Goal: Task Accomplishment & Management: Use online tool/utility

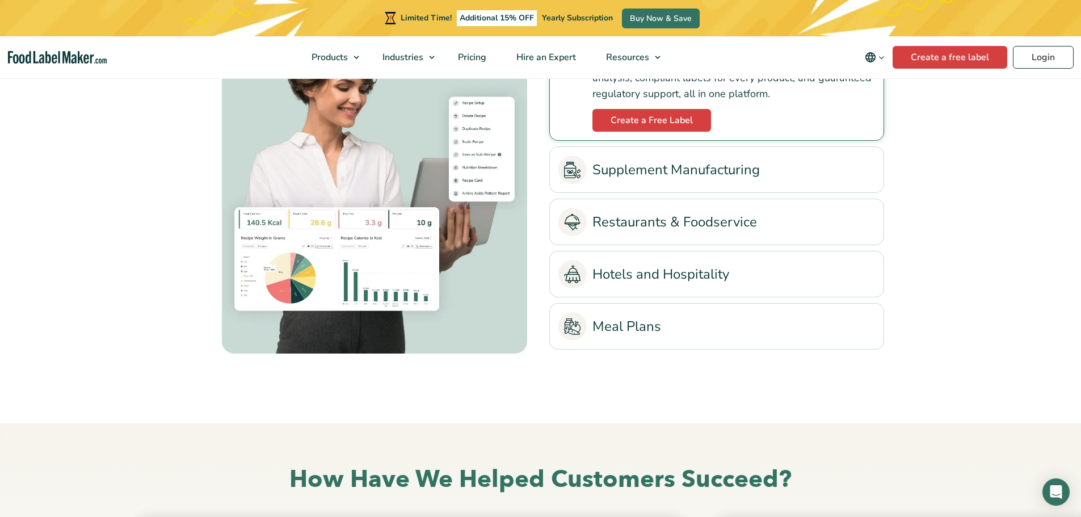
scroll to position [2666, 0]
drag, startPoint x: 195, startPoint y: 352, endPoint x: 386, endPoint y: 490, distance: 234.9
click at [386, 490] on h2 "How Have We Helped Customers Succeed?" at bounding box center [540, 478] width 743 height 31
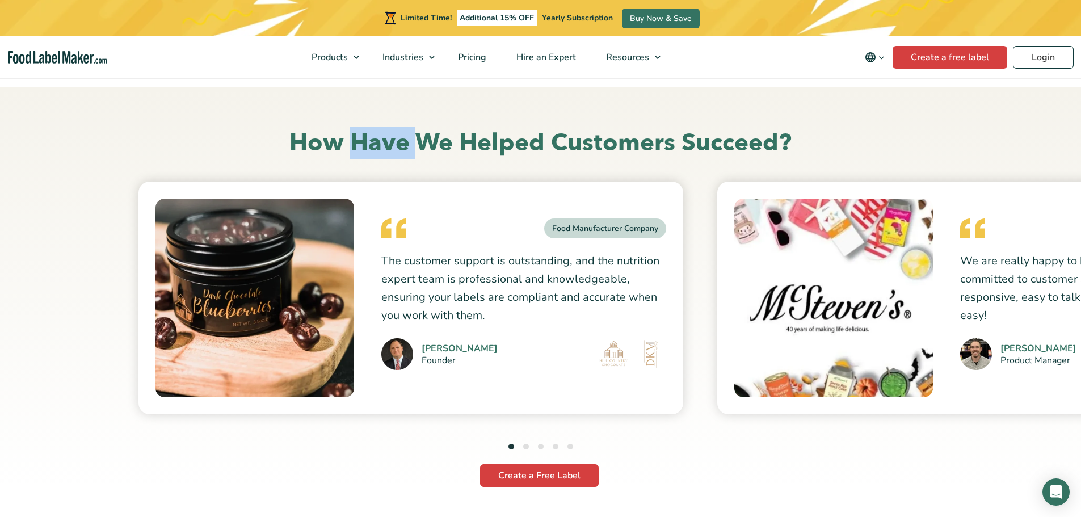
scroll to position [3006, 0]
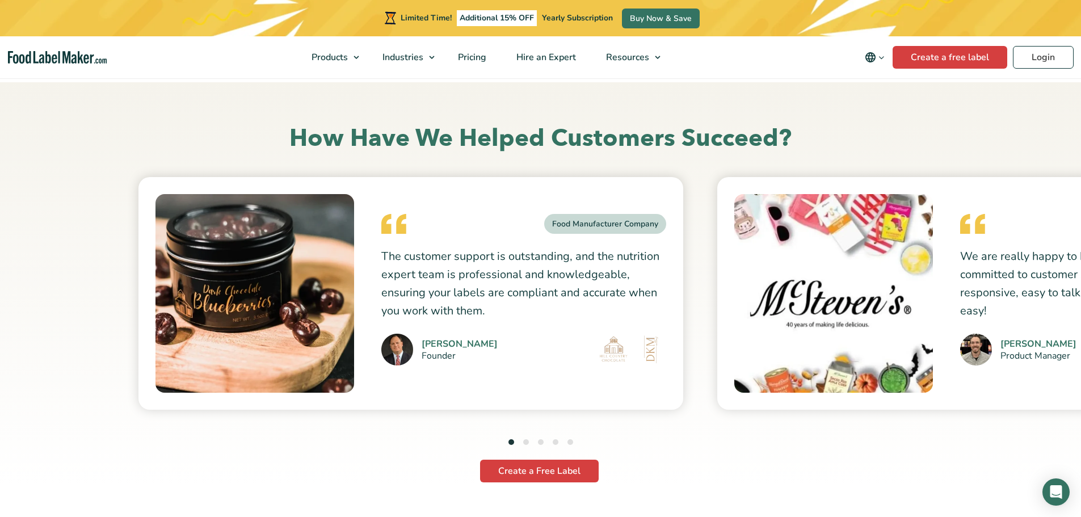
drag, startPoint x: 386, startPoint y: 490, endPoint x: 663, endPoint y: 468, distance: 278.2
click at [663, 468] on div "Create a Free Label" at bounding box center [539, 467] width 746 height 34
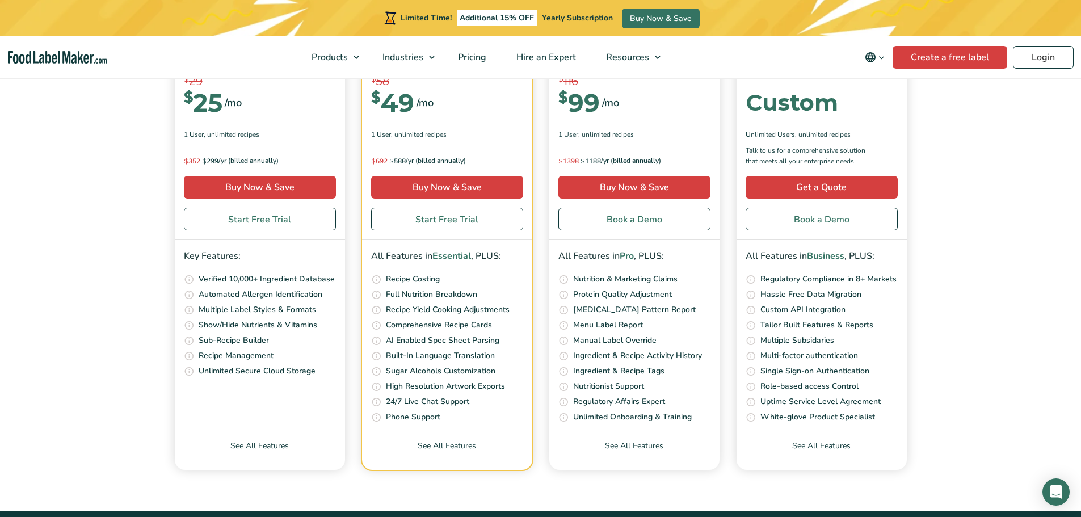
scroll to position [4141, 0]
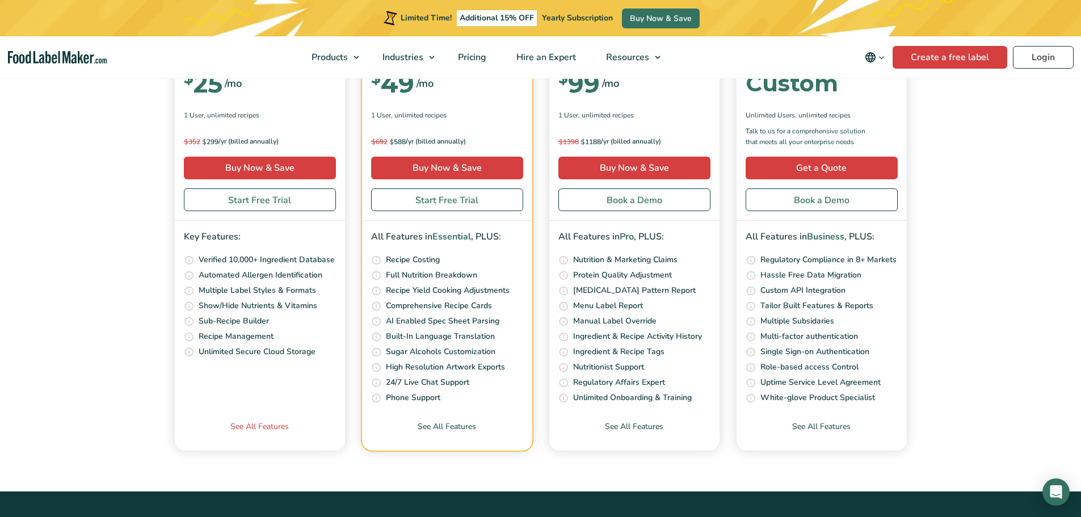
click at [268, 426] on link "See All Features" at bounding box center [260, 435] width 170 height 30
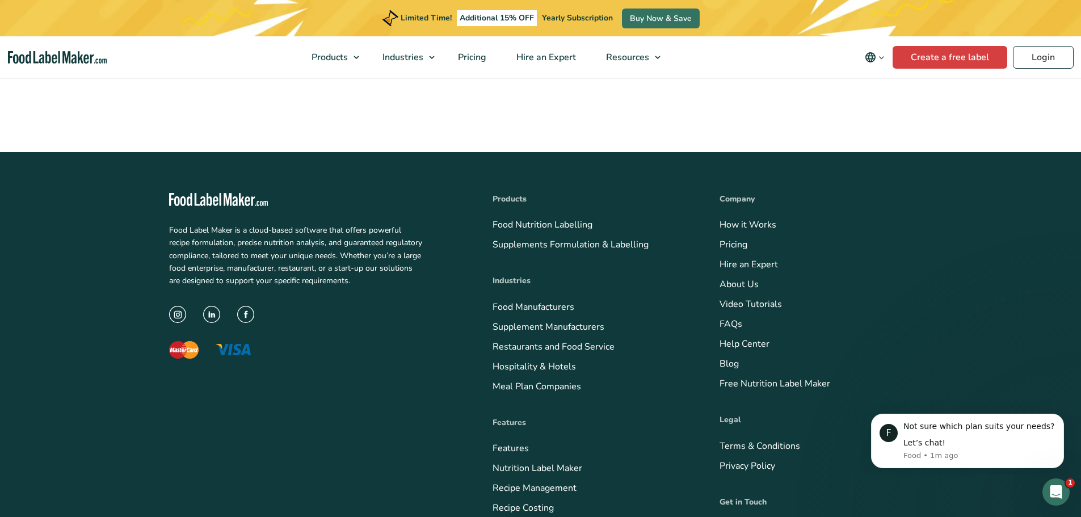
scroll to position [4254, 0]
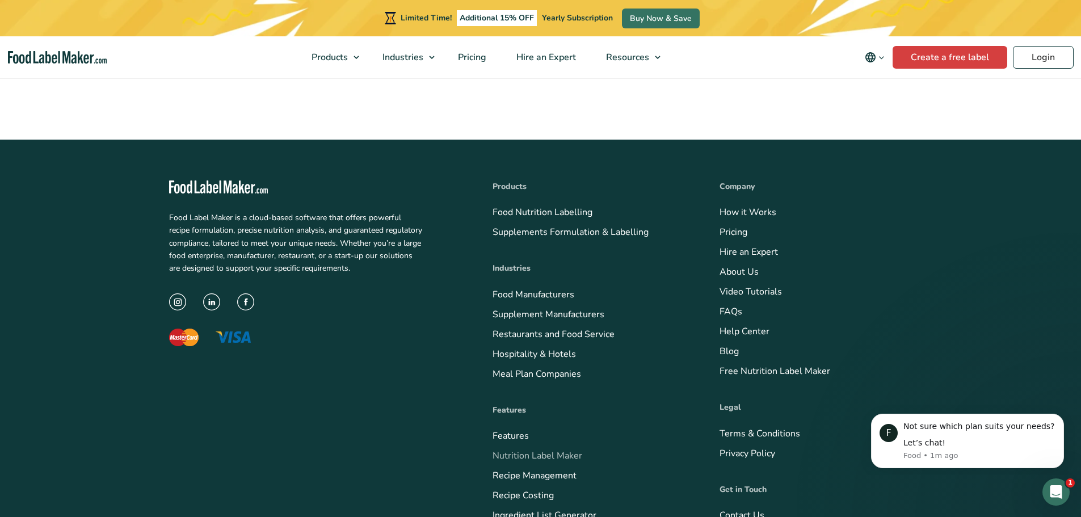
click at [545, 449] on link "Nutrition Label Maker" at bounding box center [537, 455] width 90 height 12
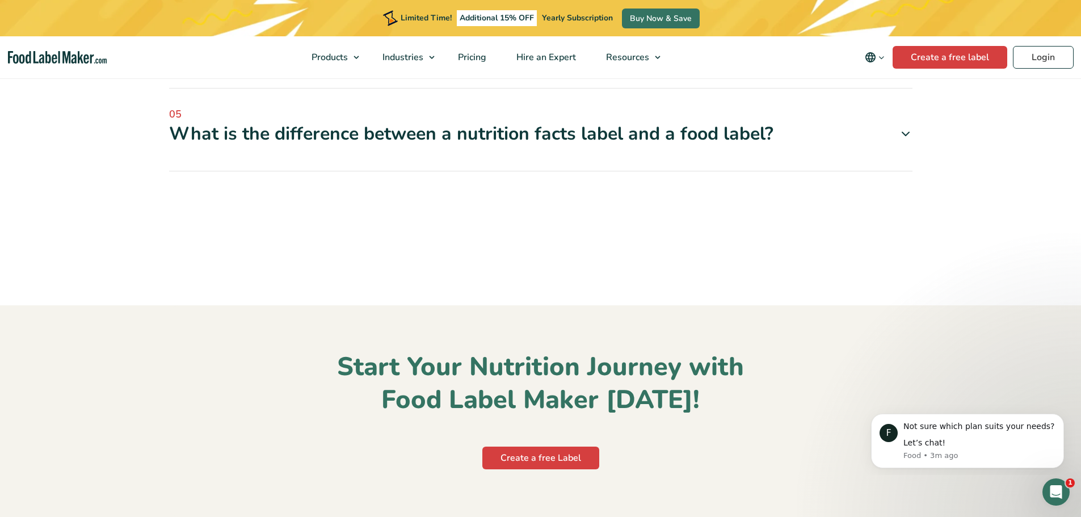
scroll to position [4254, 0]
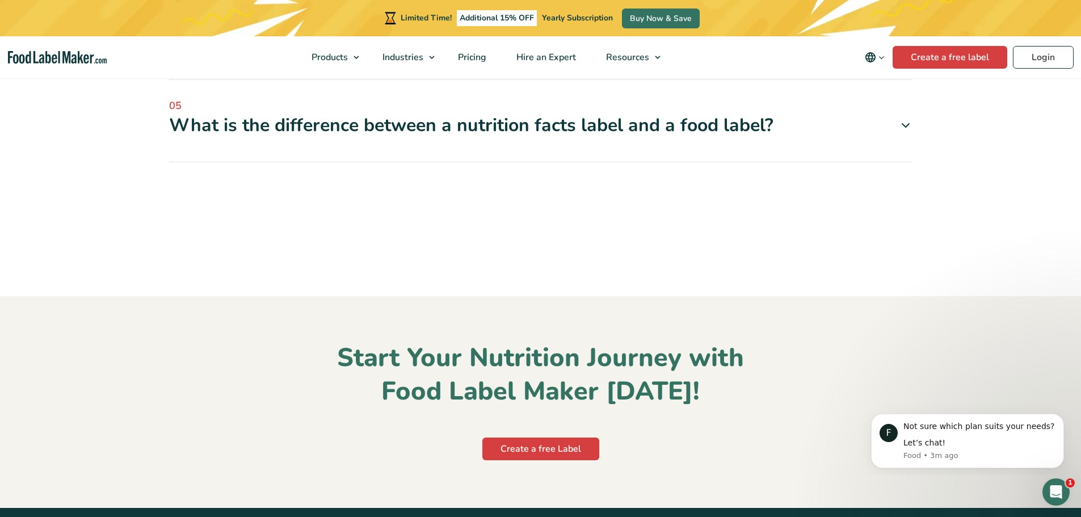
scroll to position [4368, 0]
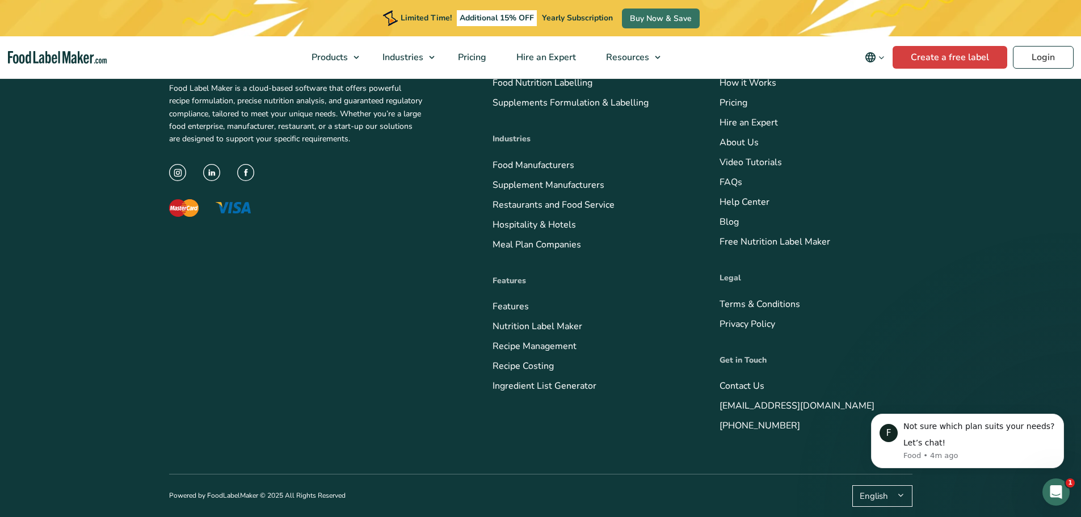
scroll to position [5105, 0]
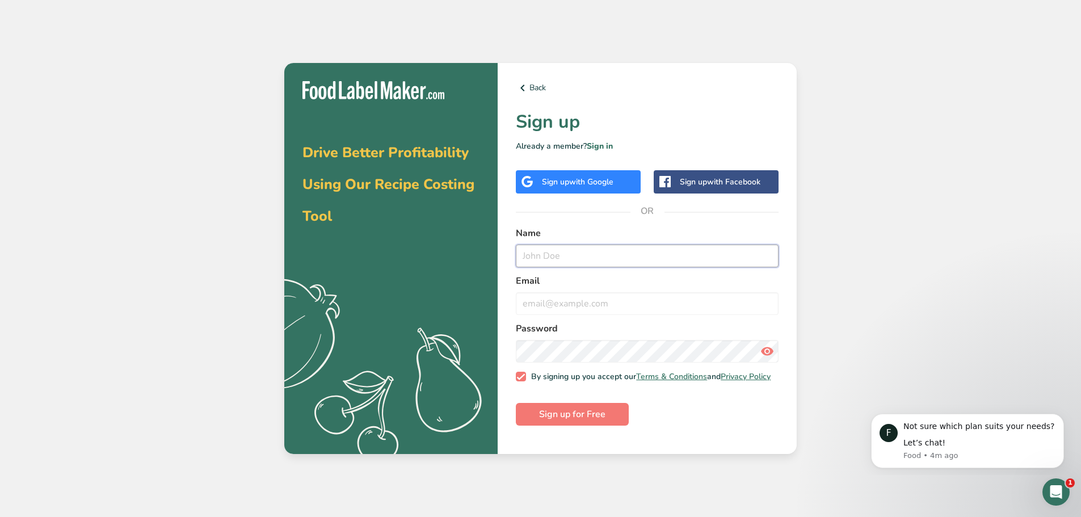
click at [572, 254] on input "text" at bounding box center [647, 255] width 263 height 23
type input "Connie Merriss"
click at [553, 303] on input "email" at bounding box center [647, 303] width 263 height 23
type input "connie.merriss@covenantwoods.com"
click at [765, 349] on icon at bounding box center [767, 351] width 14 height 20
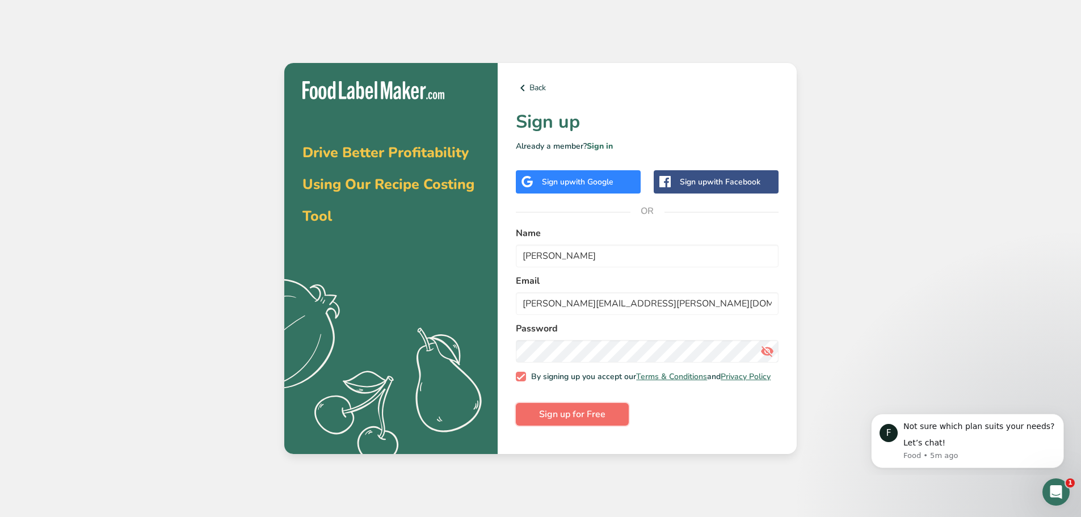
click at [579, 417] on span "Sign up for Free" at bounding box center [572, 414] width 66 height 14
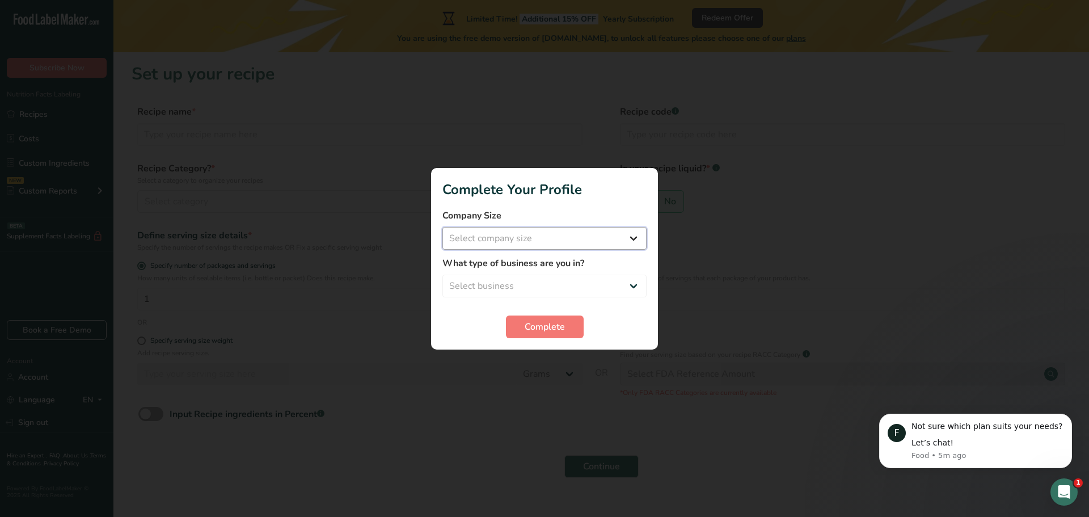
click at [551, 235] on select "Select company size Fewer than 10 Employees 10 to 50 Employees 51 to 500 Employ…" at bounding box center [544, 238] width 204 height 23
select select "3"
click at [442, 227] on select "Select company size Fewer than 10 Employees 10 to 50 Employees 51 to 500 Employ…" at bounding box center [544, 238] width 204 height 23
click at [505, 290] on select "Select business Packaged Food Manufacturer Restaurant & Cafe Bakery Meal Plans …" at bounding box center [544, 286] width 204 height 23
select select "5"
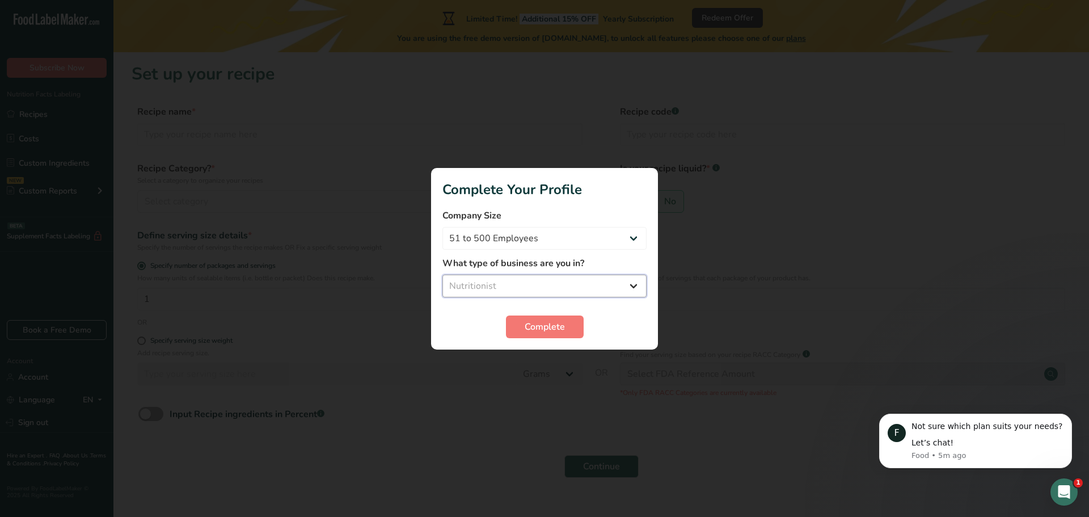
click at [442, 275] on select "Select business Packaged Food Manufacturer Restaurant & Cafe Bakery Meal Plans …" at bounding box center [544, 286] width 204 height 23
click at [546, 324] on span "Complete" at bounding box center [545, 327] width 40 height 14
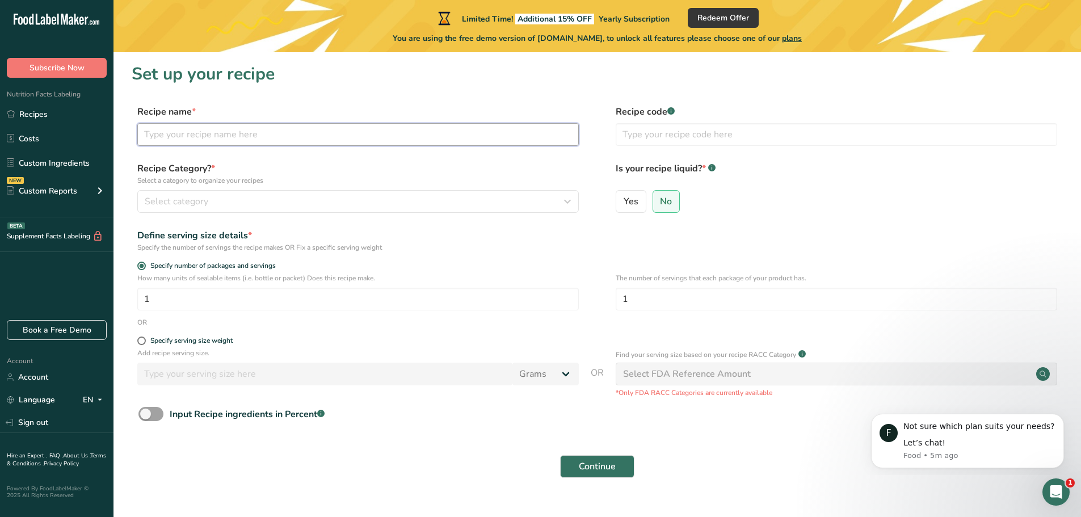
click at [280, 133] on input "text" at bounding box center [357, 134] width 441 height 23
type input "Chicken Parmesan"
click at [212, 198] on div "Select category" at bounding box center [355, 202] width 420 height 14
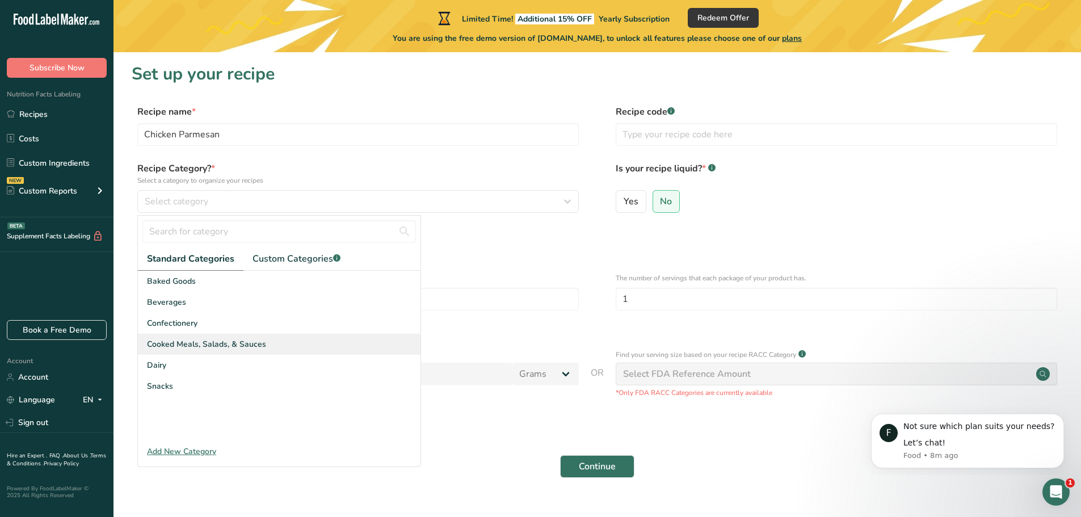
click at [197, 341] on span "Cooked Meals, Salads, & Sauces" at bounding box center [206, 344] width 119 height 12
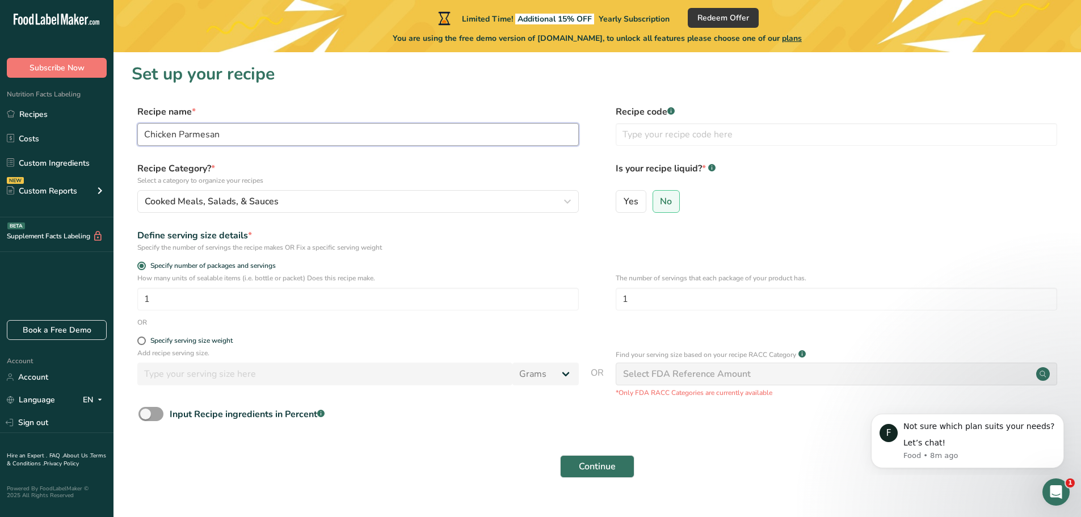
drag, startPoint x: 237, startPoint y: 136, endPoint x: 135, endPoint y: 136, distance: 102.1
click at [135, 136] on div "Recipe name * Chicken Parmesan Recipe code .a-a{fill:#347362;}.b-a{fill:#fff;}" at bounding box center [597, 129] width 931 height 48
type input "Chicken Salad"
click at [293, 209] on button "Cooked Meals, Salads, & Sauces" at bounding box center [357, 201] width 441 height 23
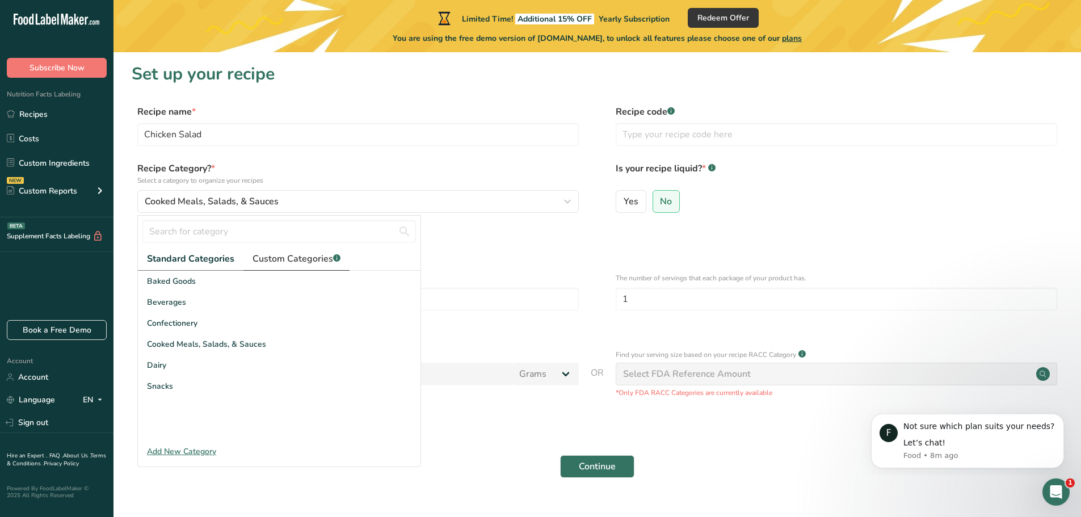
click at [300, 255] on span "Custom Categories .a-a{fill:#347362;}.b-a{fill:#fff;}" at bounding box center [296, 259] width 88 height 14
click at [183, 255] on span "Standard Categories" at bounding box center [190, 259] width 86 height 14
click at [296, 198] on div "Cooked Meals, Salads, & Sauces" at bounding box center [355, 202] width 420 height 14
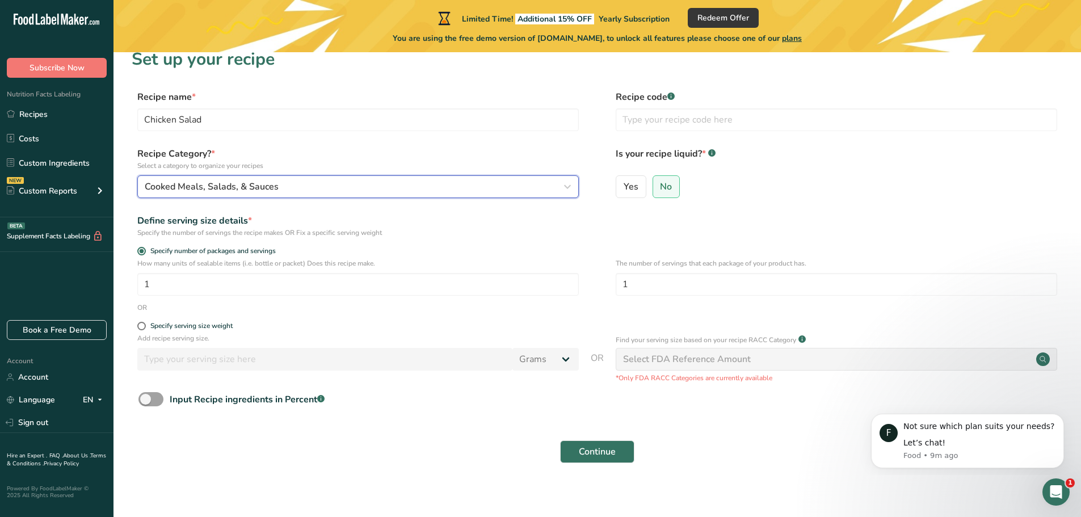
scroll to position [22, 0]
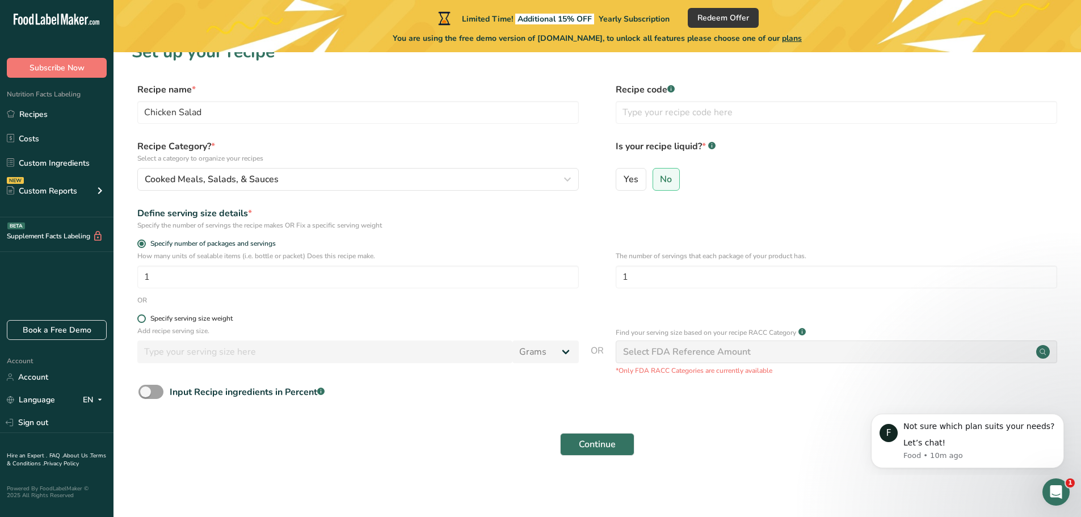
click at [141, 317] on span at bounding box center [141, 318] width 9 height 9
click at [141, 317] on input "Specify serving size weight" at bounding box center [140, 318] width 7 height 7
radio input "true"
radio input "false"
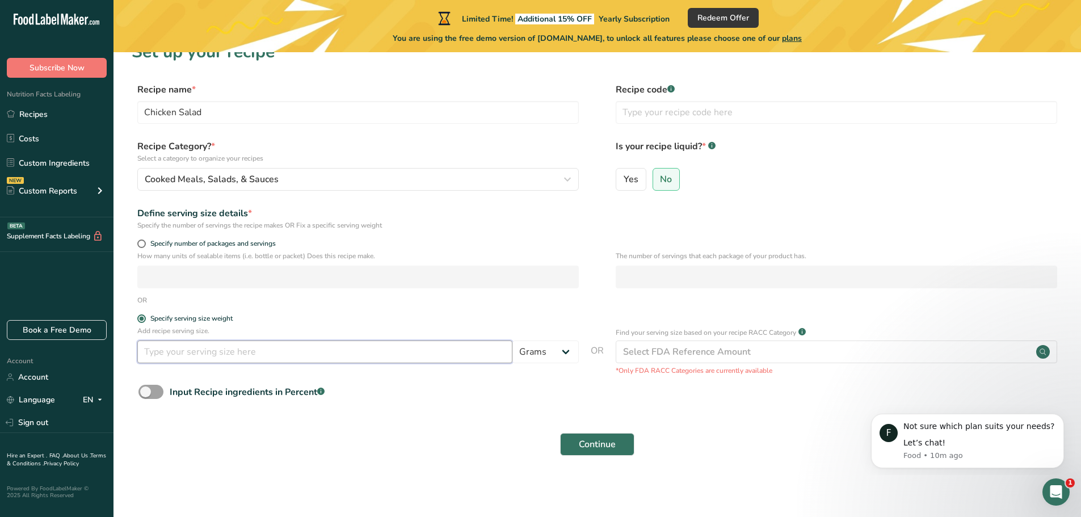
click at [201, 355] on input "number" at bounding box center [324, 351] width 375 height 23
type input "4"
click at [558, 351] on select "Grams kg mg mcg lb oz l mL fl oz tbsp tsp cup qt gallon" at bounding box center [545, 351] width 66 height 23
select select "5"
click at [512, 340] on select "Grams kg mg mcg lb oz l mL fl oz tbsp tsp cup qt gallon" at bounding box center [545, 351] width 66 height 23
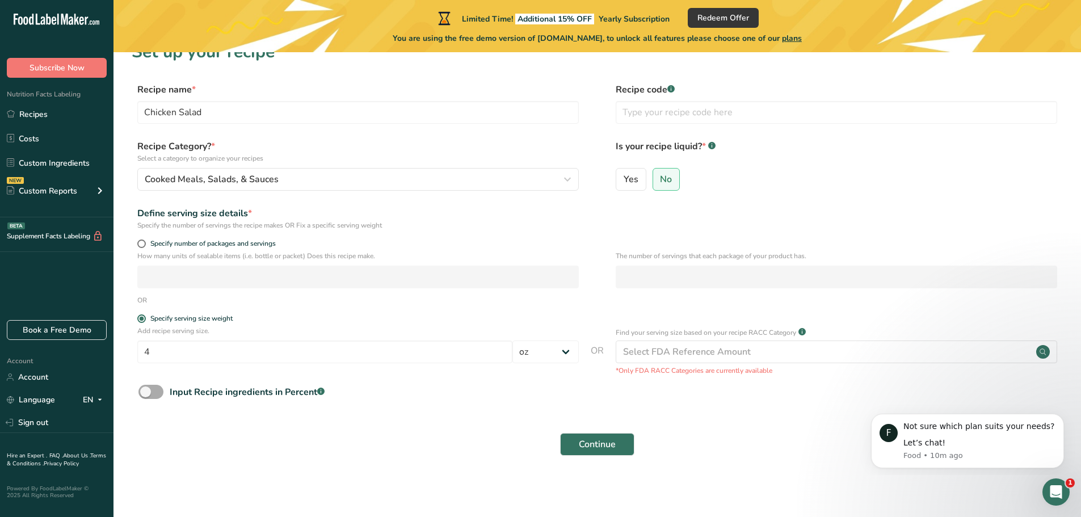
drag, startPoint x: 405, startPoint y: 450, endPoint x: 159, endPoint y: 389, distance: 253.1
click at [159, 389] on span at bounding box center [150, 392] width 25 height 14
click at [146, 389] on input "Input Recipe ingredients in Percent .a-a{fill:#347362;}.b-a{fill:#fff;}" at bounding box center [141, 391] width 7 height 7
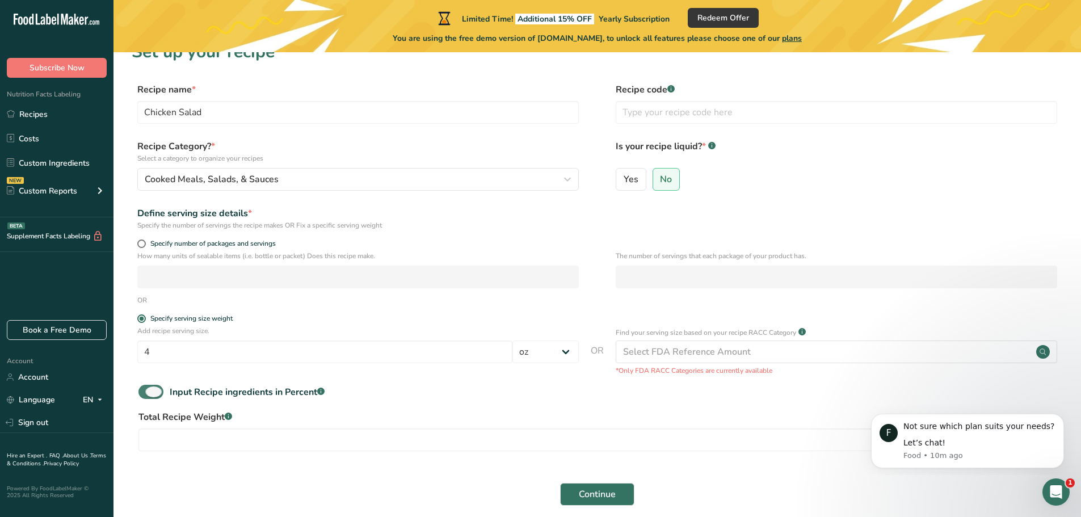
click at [149, 388] on span at bounding box center [150, 392] width 25 height 14
click at [146, 388] on input "Input Recipe ingredients in Percent .a-a{fill:#347362;}.b-a{fill:#fff;}" at bounding box center [141, 391] width 7 height 7
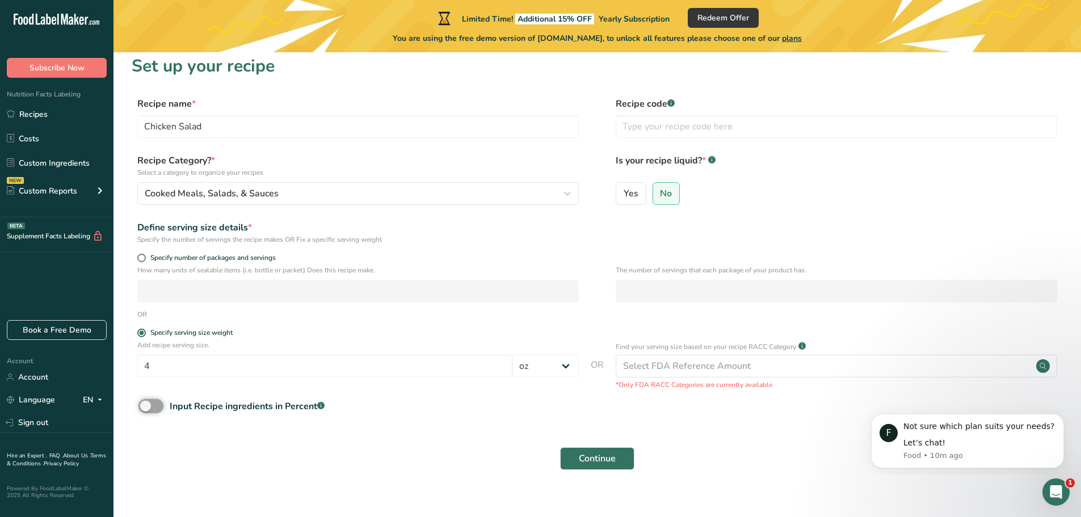
scroll to position [0, 0]
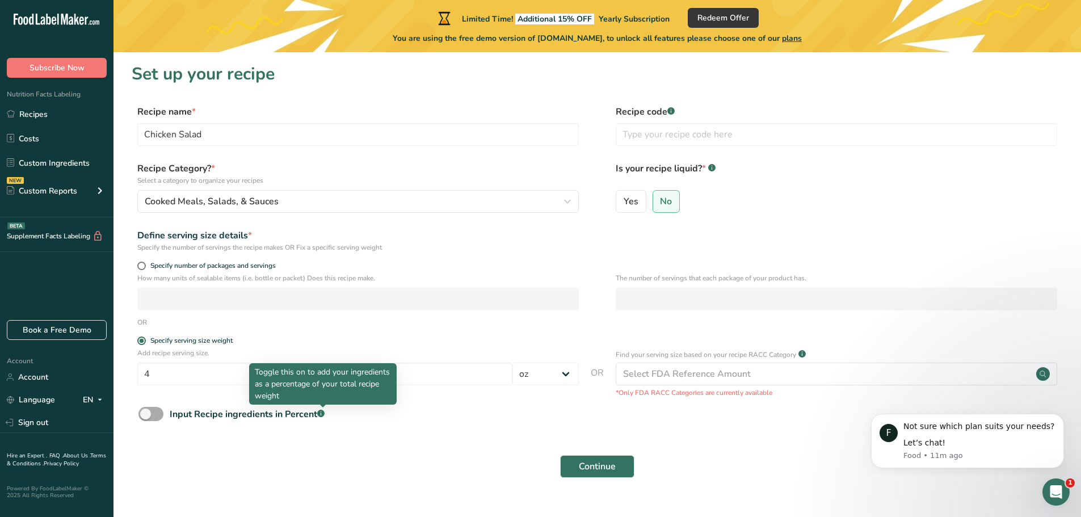
click at [320, 411] on rect at bounding box center [320, 413] width 7 height 7
click at [146, 411] on input "Input Recipe ingredients in Percent .a-a{fill:#347362;}.b-a{fill:#fff;}" at bounding box center [141, 413] width 7 height 7
click at [320, 411] on rect at bounding box center [320, 413] width 7 height 7
click at [146, 411] on input "Input Recipe ingredients in Percent .a-a{fill:#347362;}.b-a{fill:#fff;}" at bounding box center [141, 413] width 7 height 7
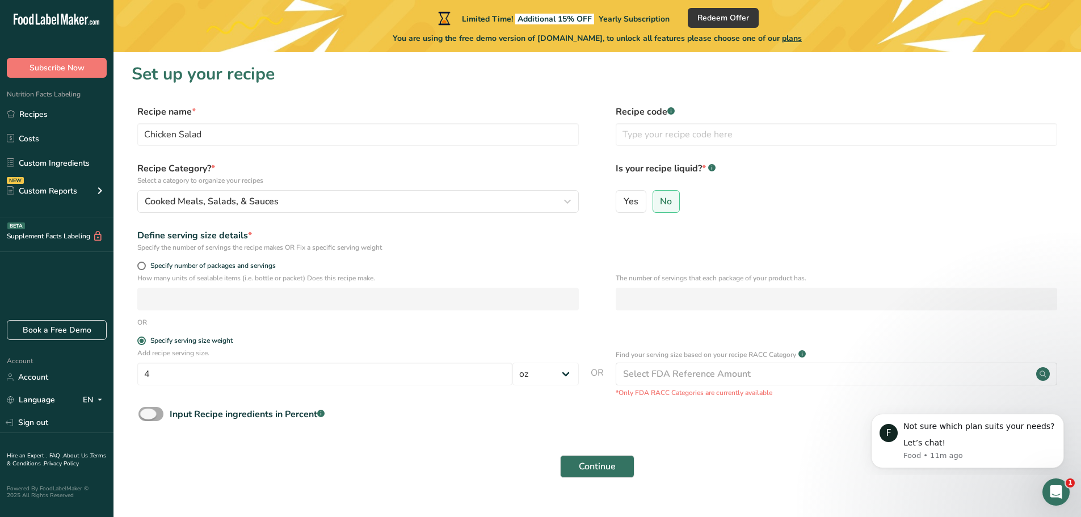
click at [154, 411] on span at bounding box center [150, 414] width 25 height 14
click at [146, 411] on input "Input Recipe ingredients in Percent .a-a{fill:#347362;}.b-a{fill:#fff;}" at bounding box center [141, 413] width 7 height 7
checkbox input "true"
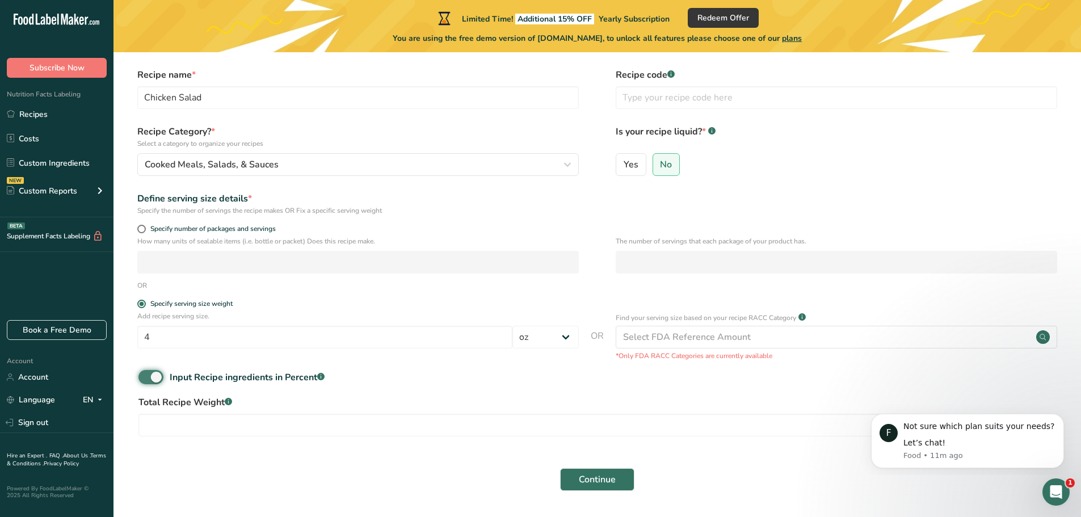
scroll to position [57, 0]
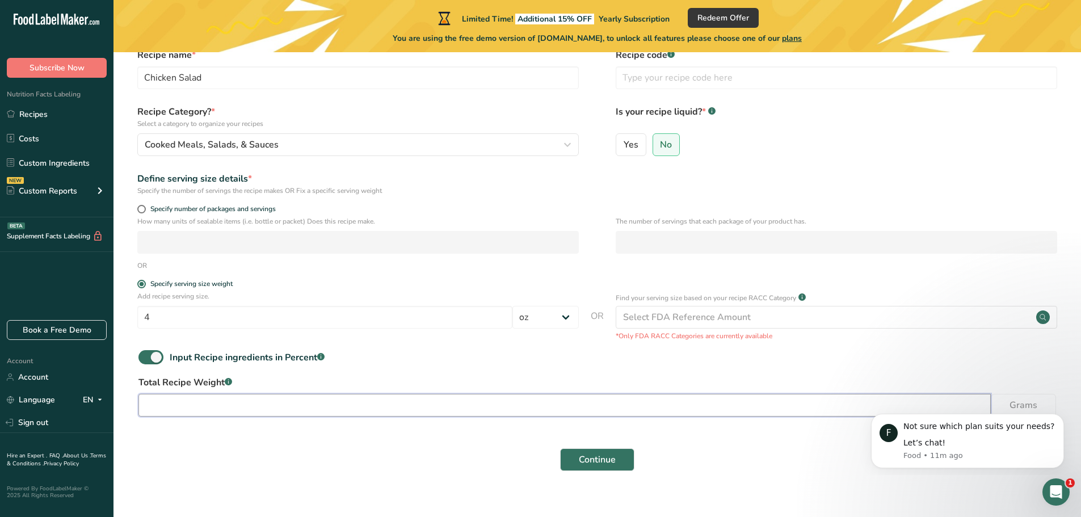
click at [163, 403] on input "number" at bounding box center [564, 405] width 852 height 23
type input "8"
click at [1056, 414] on button "Dismiss notification" at bounding box center [1060, 417] width 15 height 15
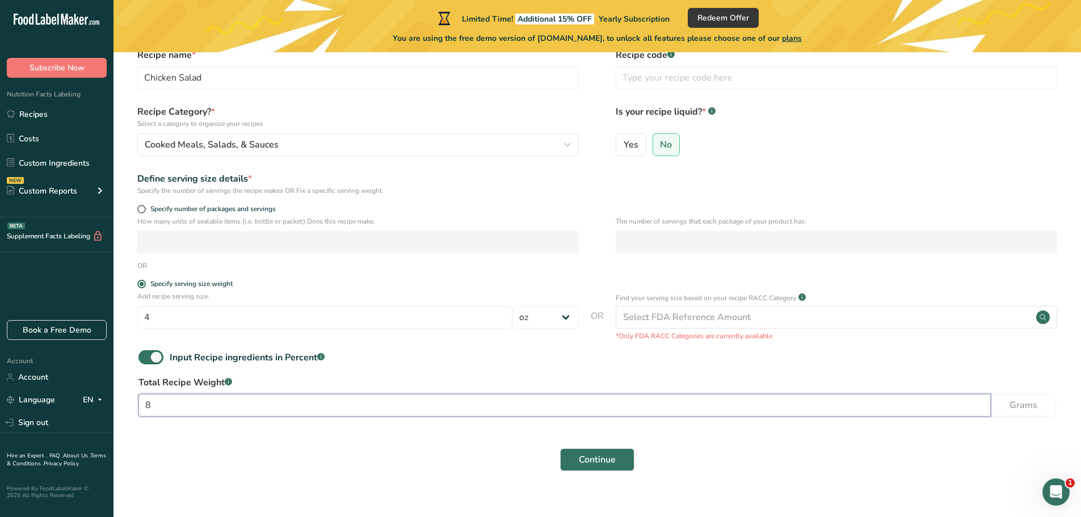
click at [158, 406] on input "8" at bounding box center [564, 405] width 852 height 23
click at [168, 403] on input "number" at bounding box center [564, 405] width 852 height 23
type input "8"
click at [158, 404] on input "8" at bounding box center [564, 405] width 852 height 23
drag, startPoint x: 167, startPoint y: 407, endPoint x: 126, endPoint y: 395, distance: 42.9
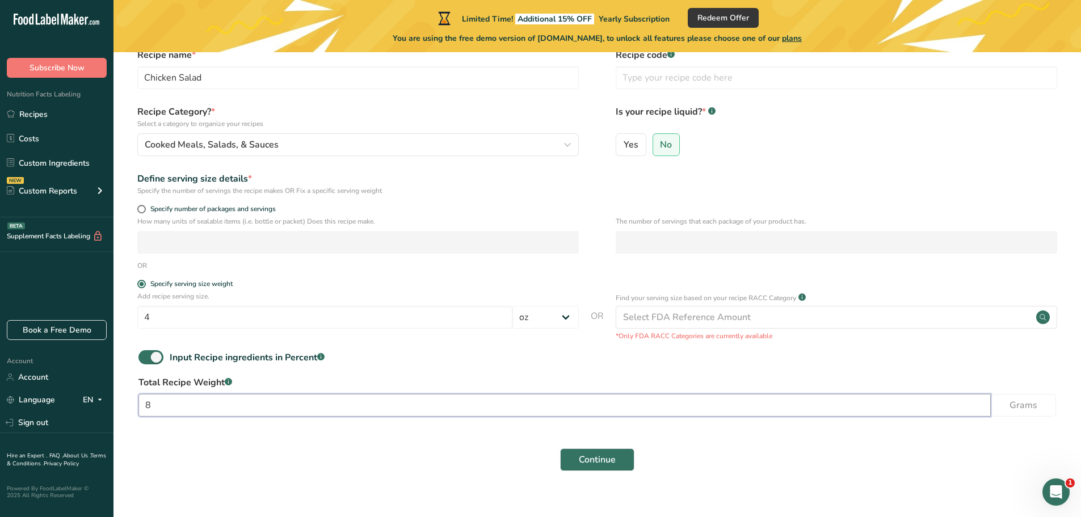
click at [126, 395] on section "Set up your recipe Recipe name * Chicken Salad Recipe code .a-a{fill:#347362;}.…" at bounding box center [596, 245] width 967 height 500
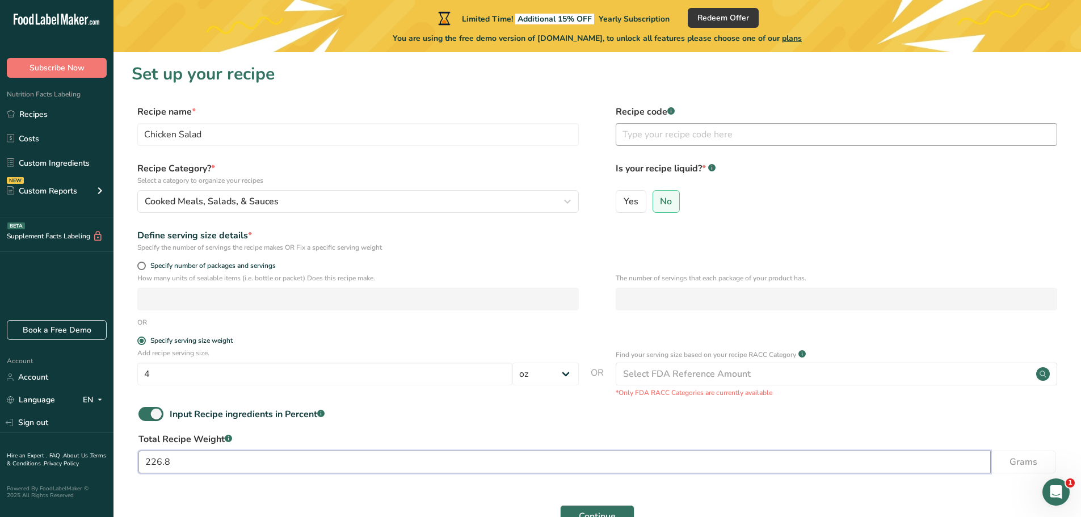
type input "226.8"
click at [737, 129] on input "text" at bounding box center [835, 134] width 441 height 23
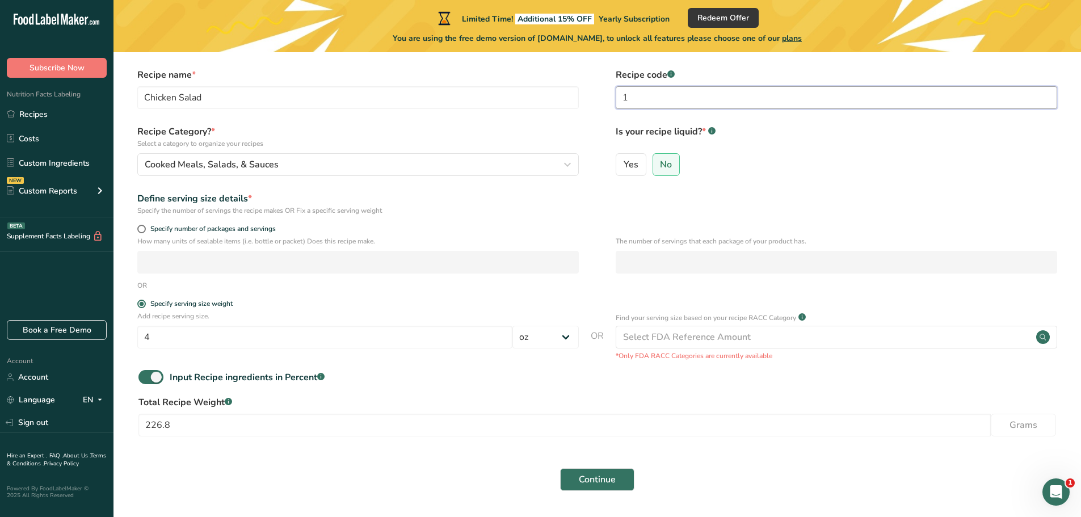
scroll to position [57, 0]
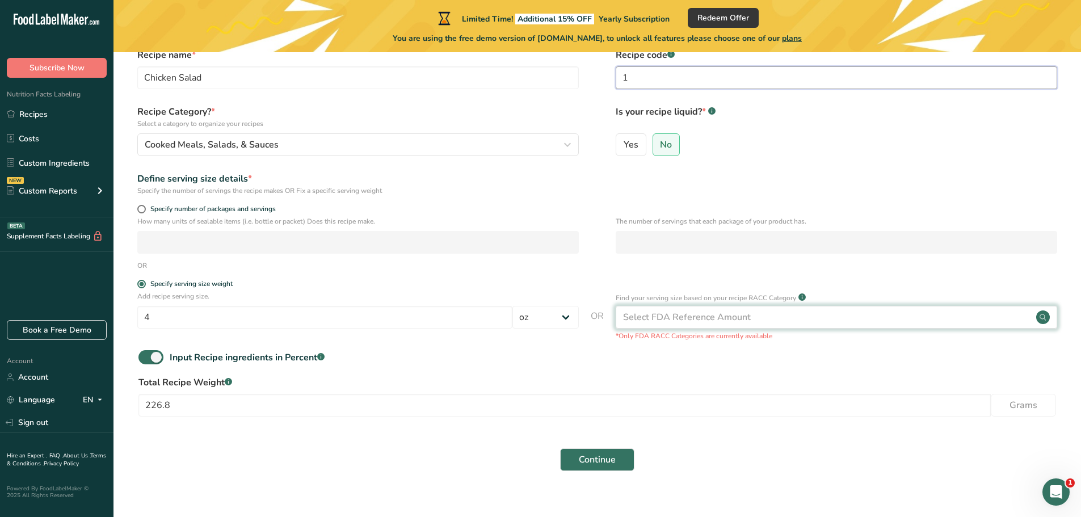
type input "1"
click at [798, 311] on div "Select FDA Reference Amount" at bounding box center [835, 317] width 441 height 23
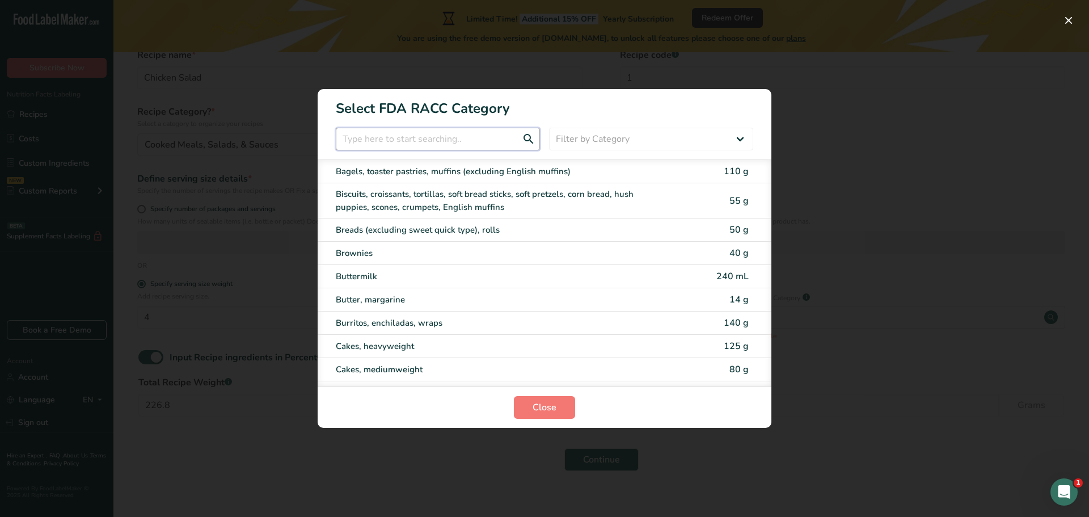
click at [422, 138] on input "RACC Category Selection Modal" at bounding box center [438, 139] width 204 height 23
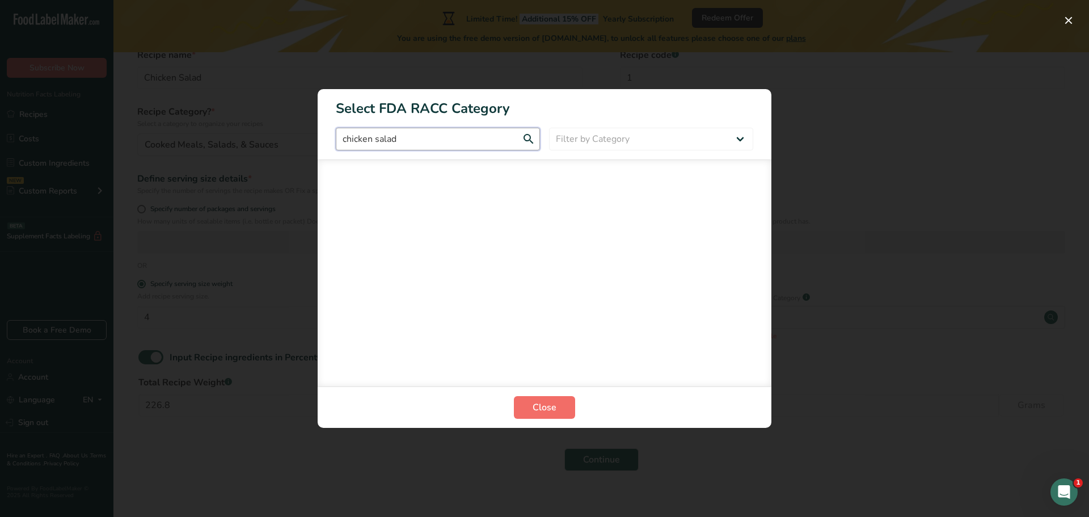
type input "chicken salad"
click at [547, 404] on span "Close" at bounding box center [545, 407] width 24 height 14
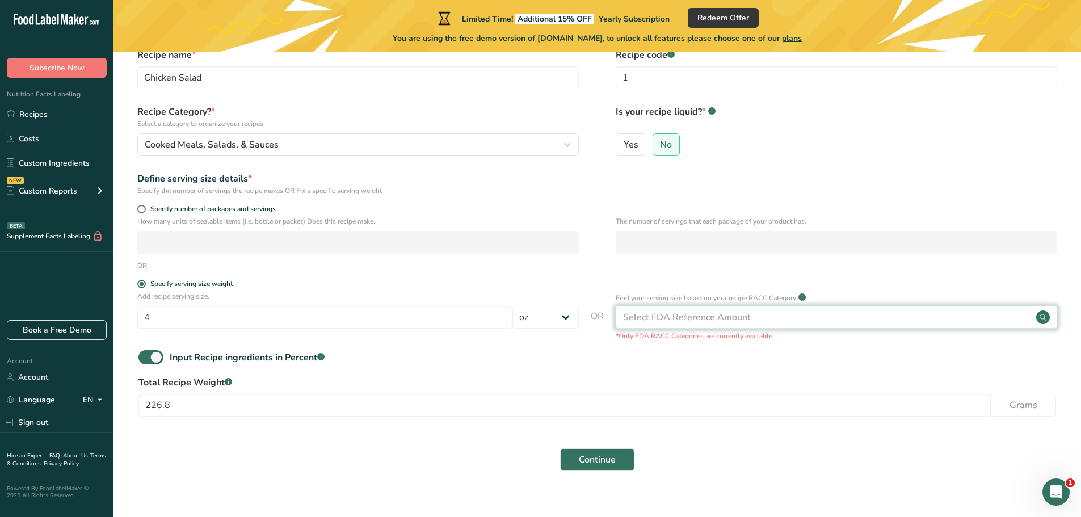
click at [744, 307] on div "Select FDA Reference Amount" at bounding box center [835, 317] width 441 height 23
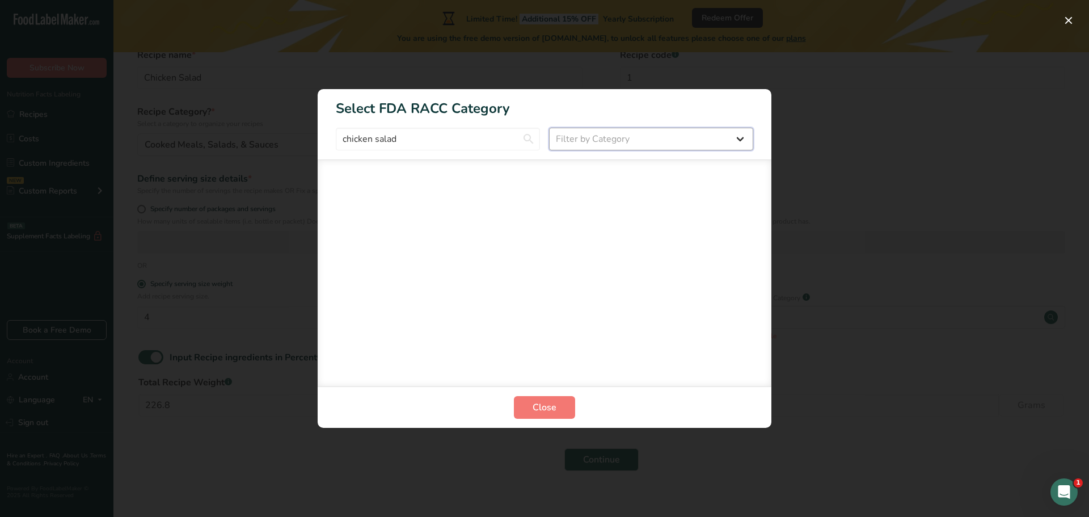
click at [604, 132] on select "Filter by Category All Bakery products Beverages Cereals and other grain produc…" at bounding box center [651, 139] width 204 height 23
click at [865, 159] on div "RACC Category Selection Modal" at bounding box center [544, 258] width 1089 height 517
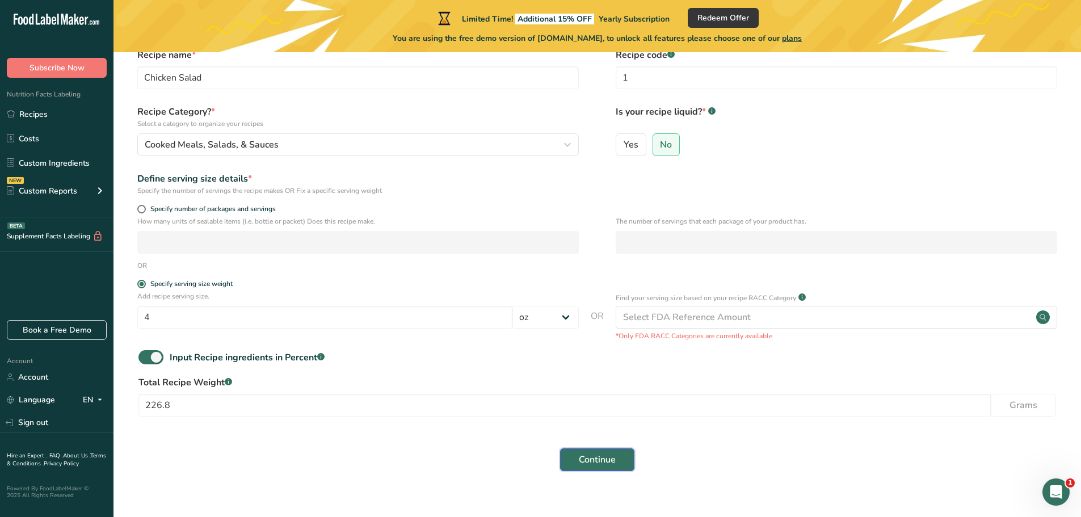
click at [589, 462] on span "Continue" at bounding box center [597, 460] width 37 height 14
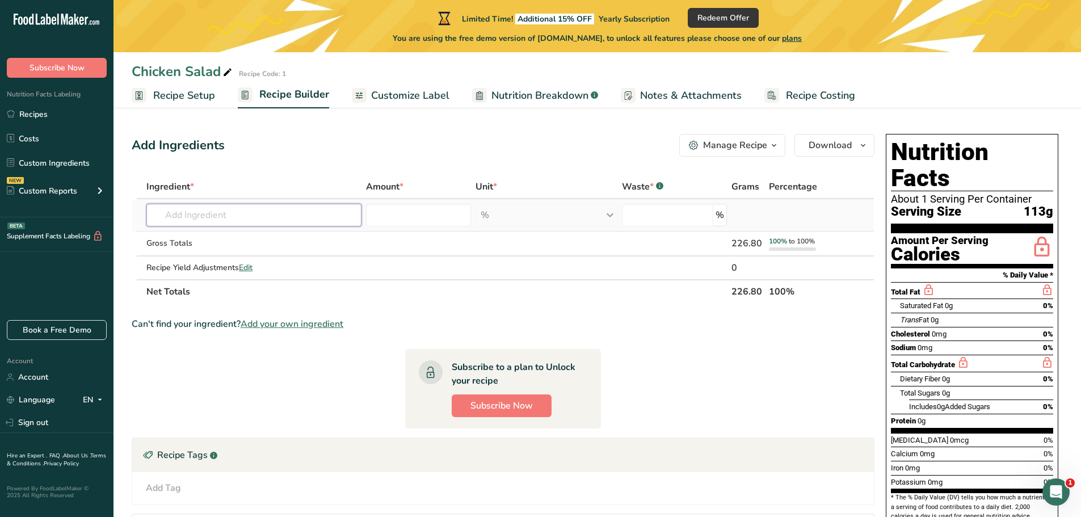
click at [210, 212] on input "text" at bounding box center [253, 215] width 215 height 23
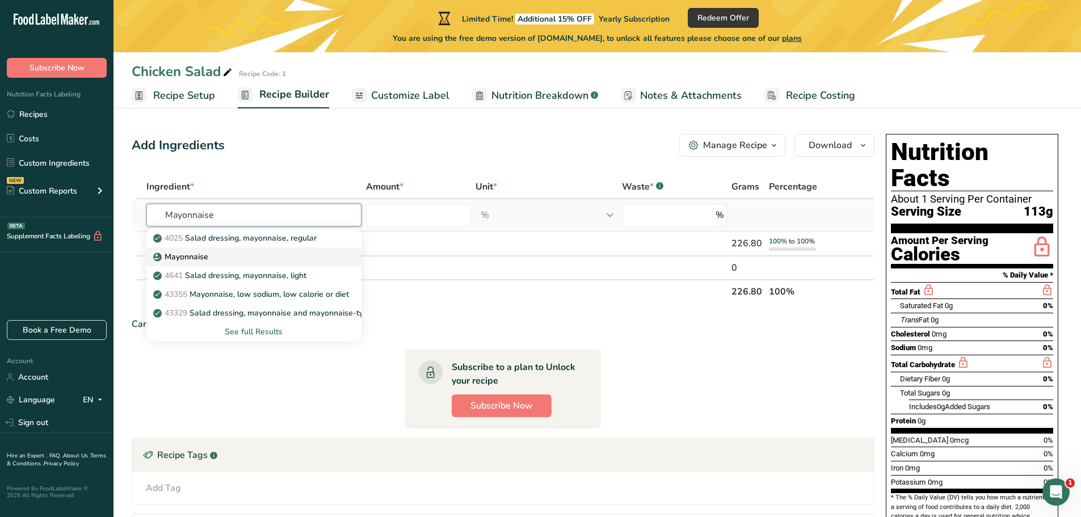
type input "Mayonnaise"
click at [183, 253] on p "Mayonnaise" at bounding box center [181, 257] width 53 height 12
type input "Mayonnaise"
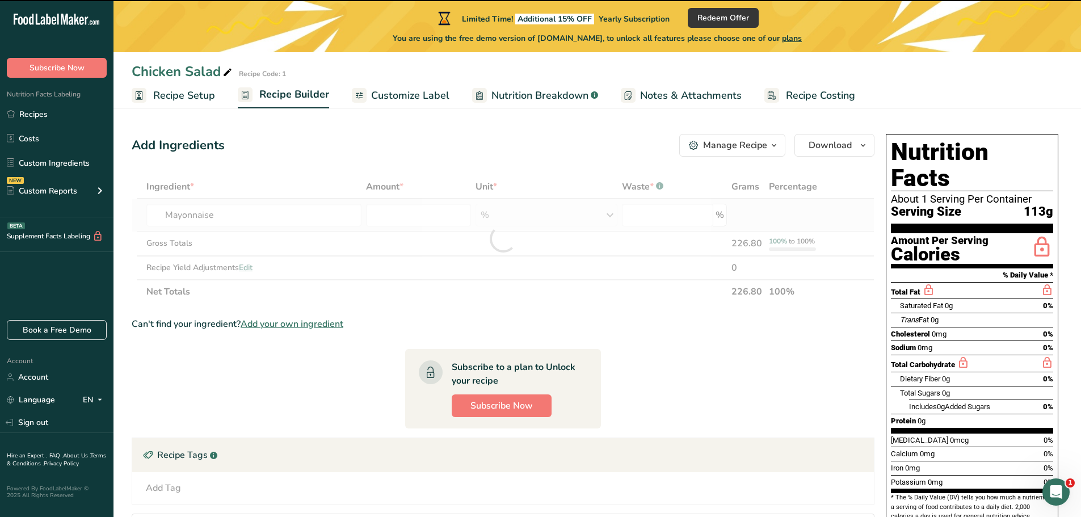
type input "0"
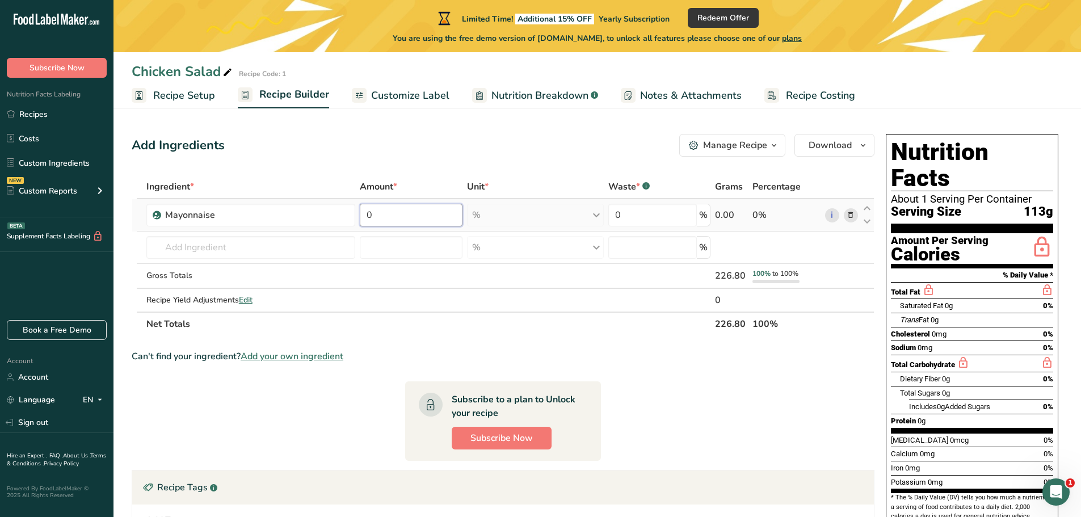
click at [383, 215] on input "0" at bounding box center [411, 215] width 103 height 23
type input "25"
click at [255, 246] on div "Ingredient * Amount * Unit * Waste * .a-a{fill:#347362;}.b-a{fill:#fff;} Grams …" at bounding box center [503, 255] width 743 height 161
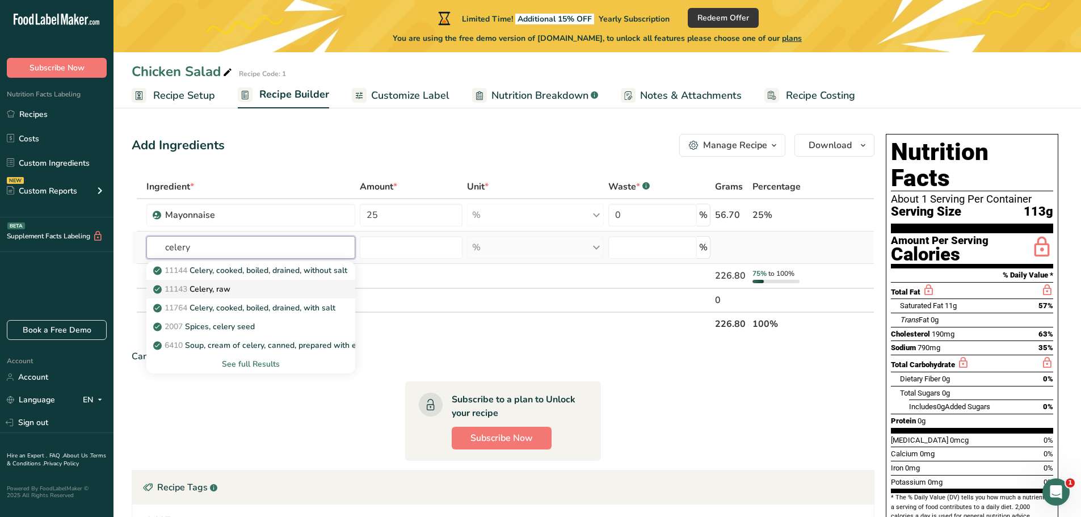
type input "celery"
click at [212, 285] on p "11143 Celery, raw" at bounding box center [192, 289] width 75 height 12
type input "Celery, raw"
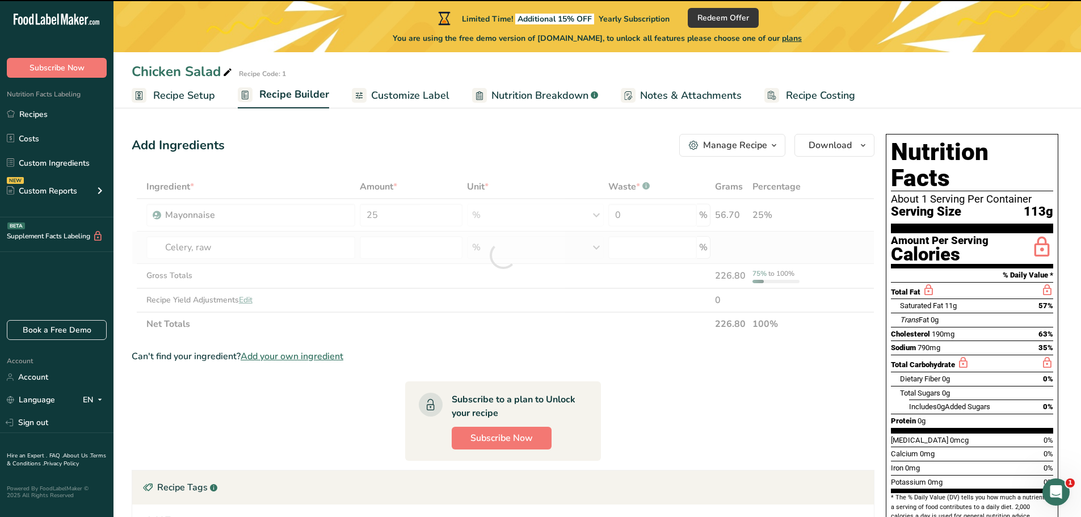
type input "0"
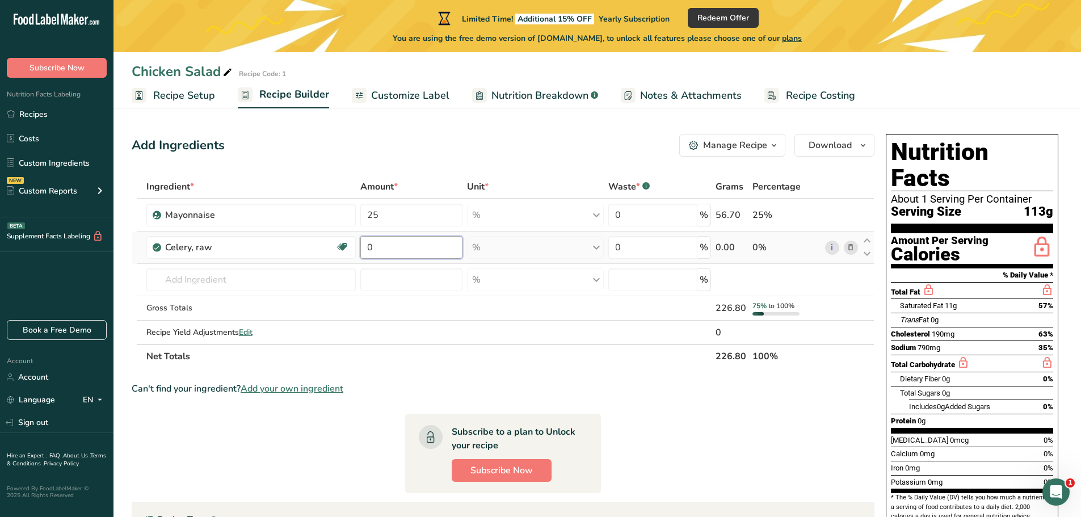
click at [367, 244] on input "0" at bounding box center [411, 247] width 102 height 23
type input "10"
click at [842, 145] on span "Download" at bounding box center [829, 145] width 43 height 14
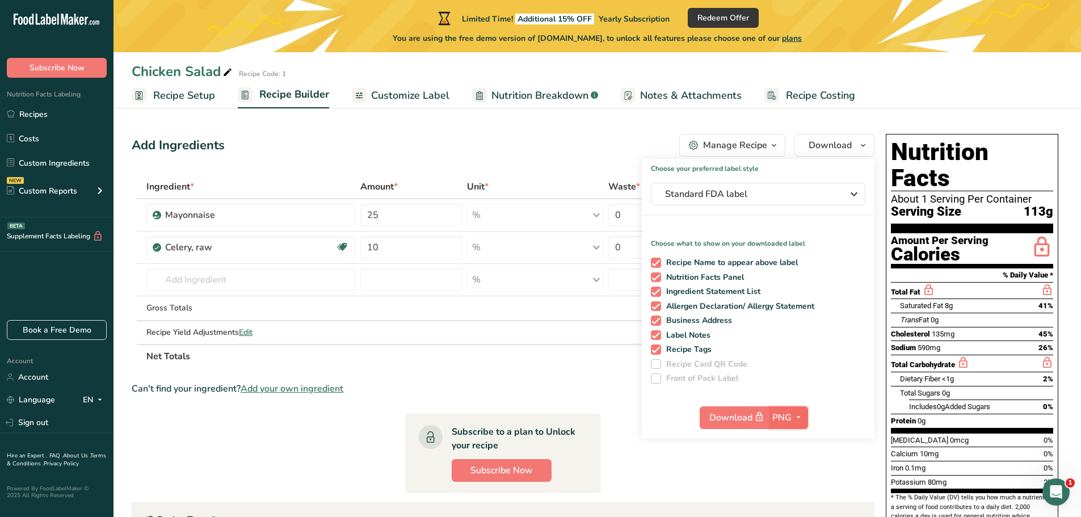
click at [798, 416] on icon "button" at bounding box center [798, 417] width 9 height 14
click at [830, 397] on div "Choose your preferred label style Standard FDA label Standard FDA label The mos…" at bounding box center [758, 298] width 233 height 279
click at [420, 94] on span "Customize Label" at bounding box center [410, 95] width 78 height 15
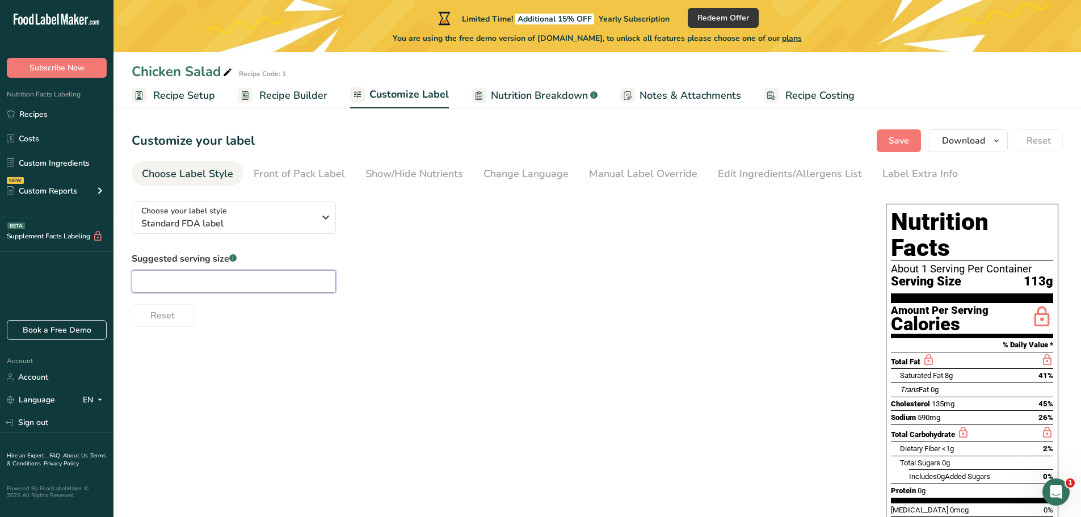
click at [197, 280] on input "text" at bounding box center [234, 281] width 204 height 23
type input "4 ounces"
click at [900, 140] on span "Save" at bounding box center [898, 141] width 20 height 14
click at [549, 94] on span "Nutrition Breakdown" at bounding box center [539, 95] width 97 height 15
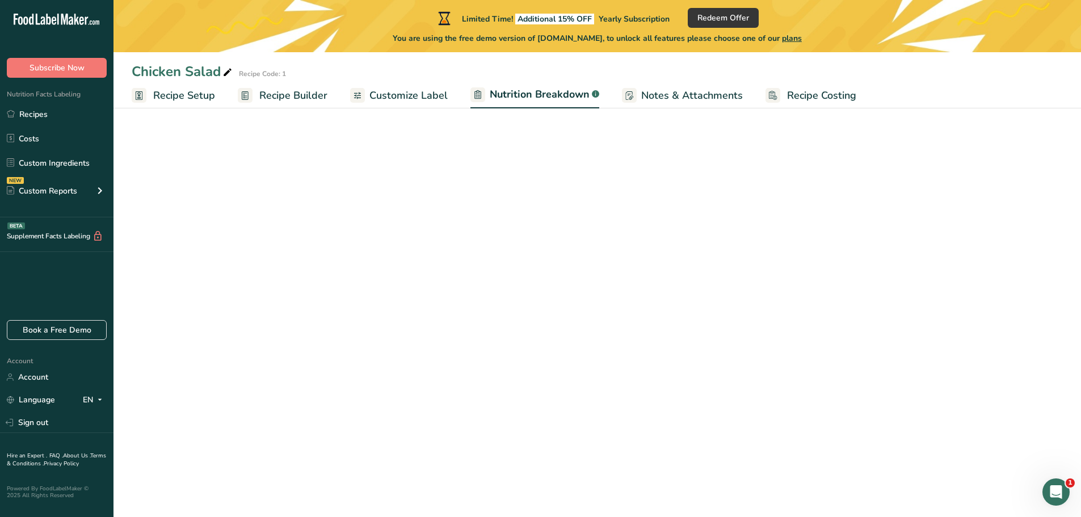
select select "Calories"
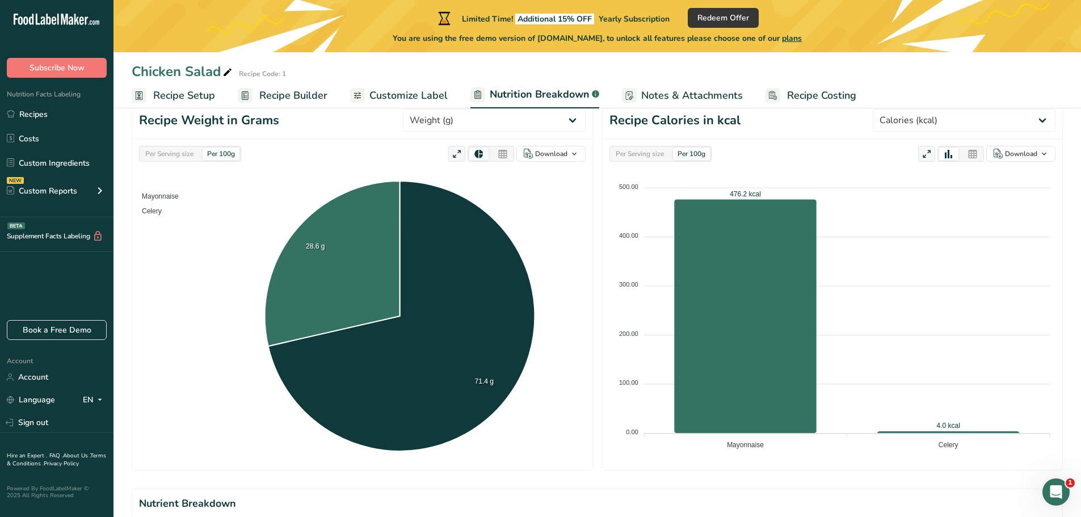
scroll to position [170, 0]
